Goal: Navigation & Orientation: Find specific page/section

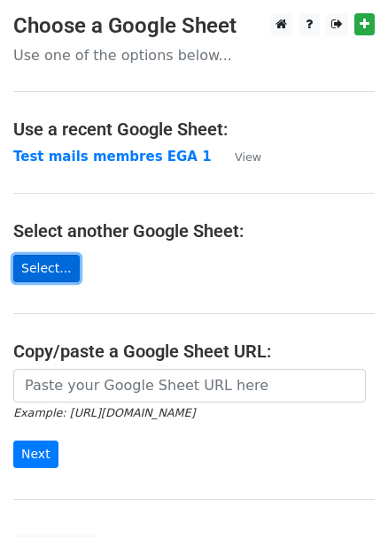
click at [47, 260] on link "Select..." at bounding box center [46, 268] width 66 height 27
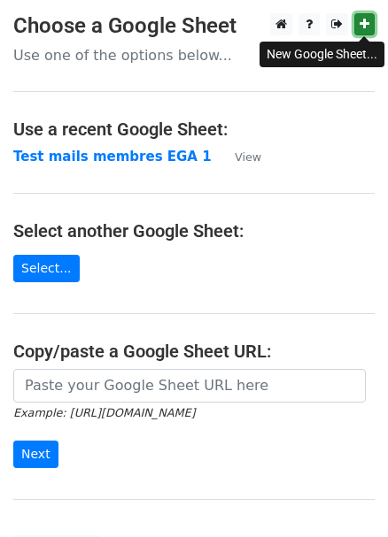
click at [364, 27] on icon at bounding box center [364, 24] width 10 height 12
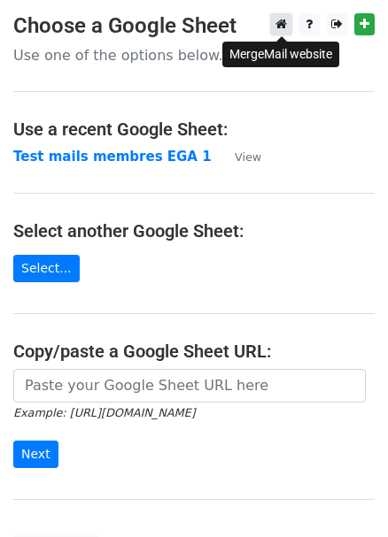
click at [282, 27] on icon at bounding box center [281, 24] width 12 height 12
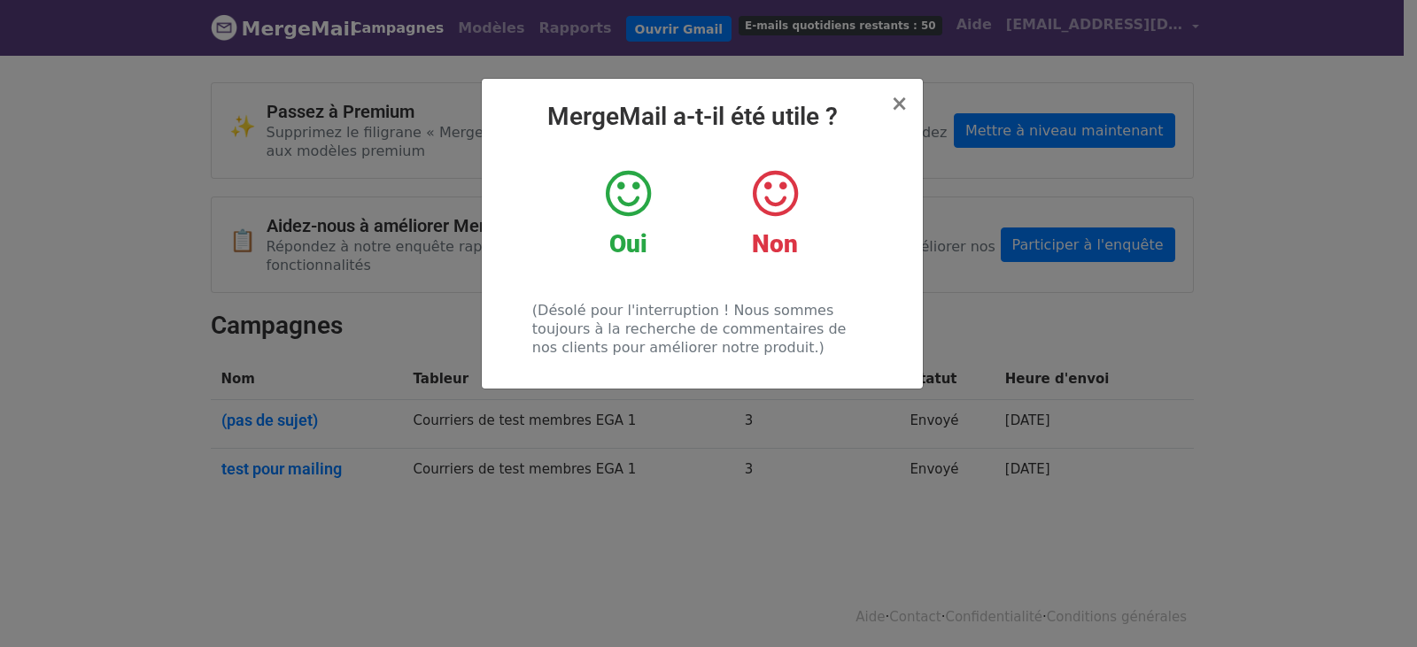
click at [616, 198] on icon at bounding box center [628, 193] width 45 height 53
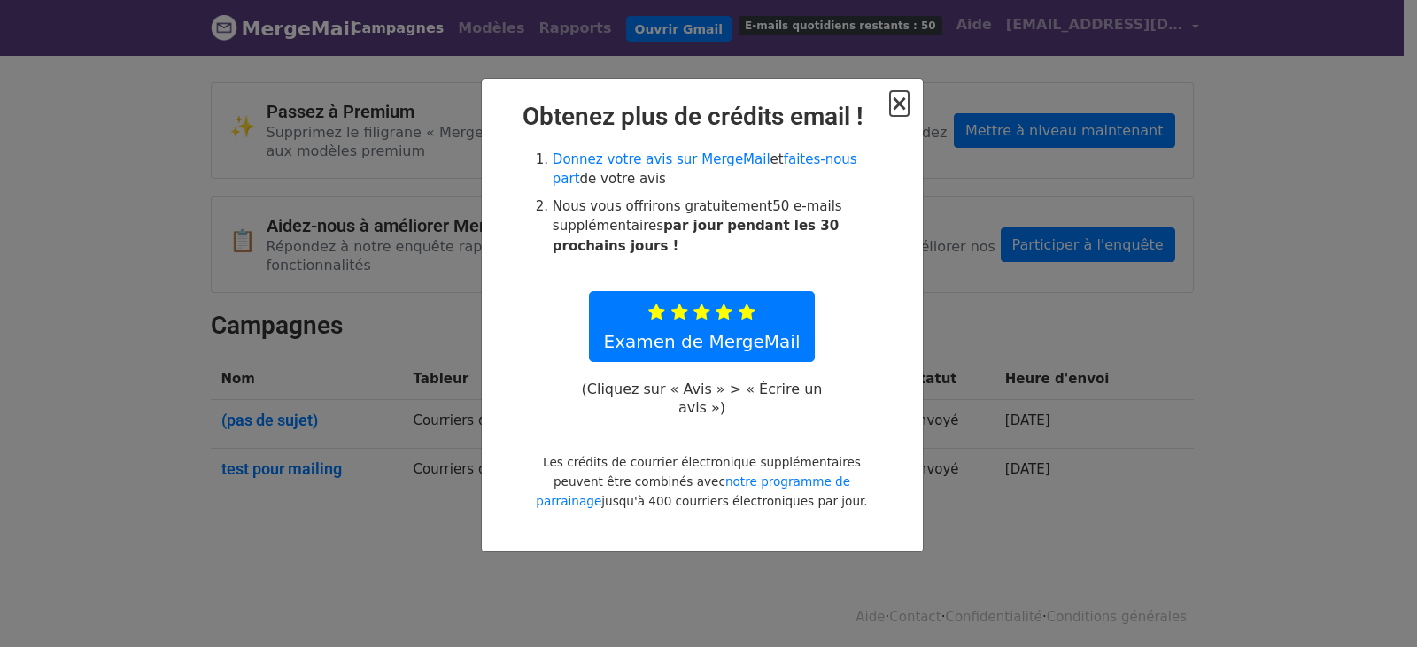
click at [905, 110] on font "×" at bounding box center [899, 103] width 18 height 25
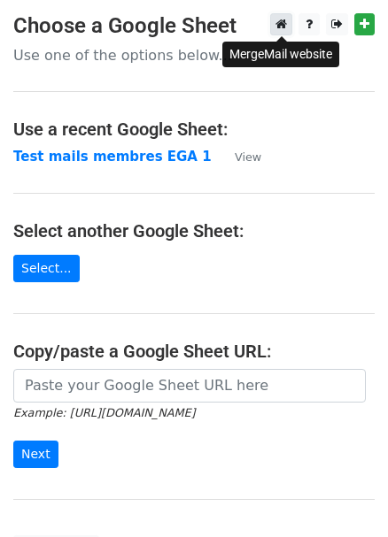
click at [280, 27] on icon at bounding box center [281, 24] width 12 height 12
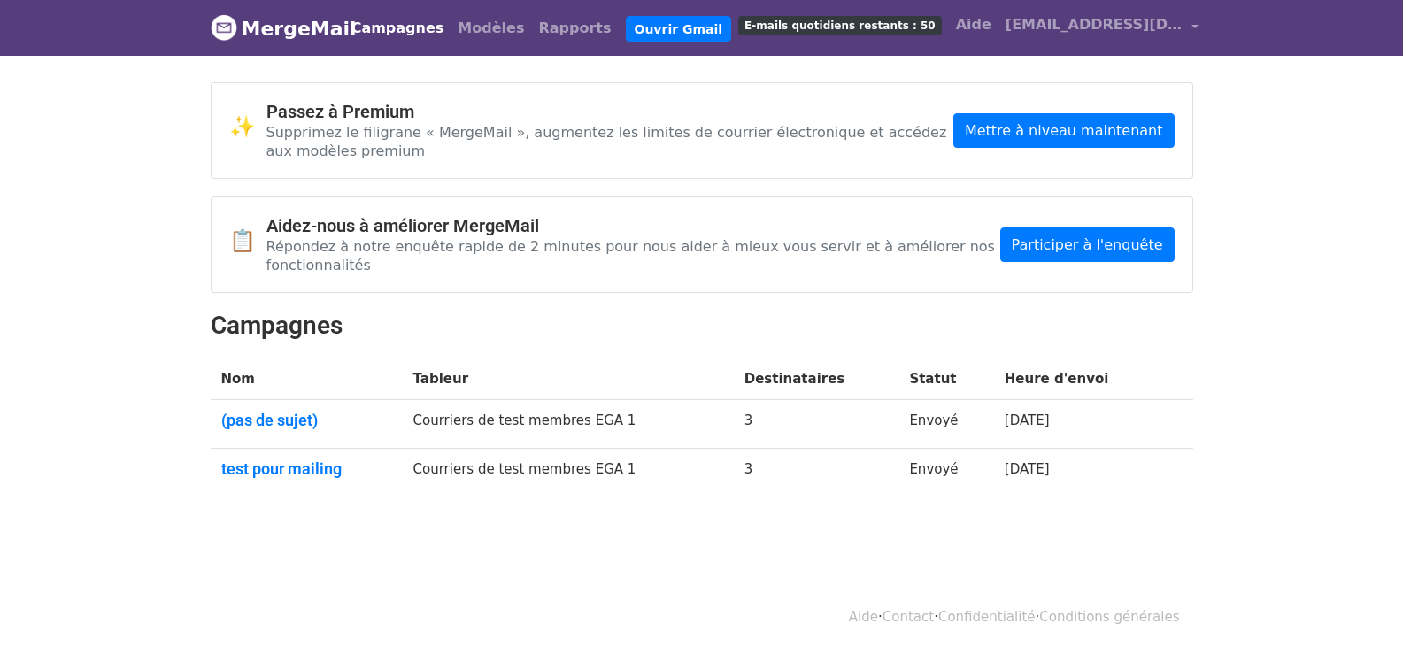
click at [416, 27] on font "Campagnes" at bounding box center [397, 27] width 93 height 17
click at [468, 25] on font "Modèles" at bounding box center [491, 27] width 66 height 17
